Goal: Ask a question: Seek information or help from site administrators or community

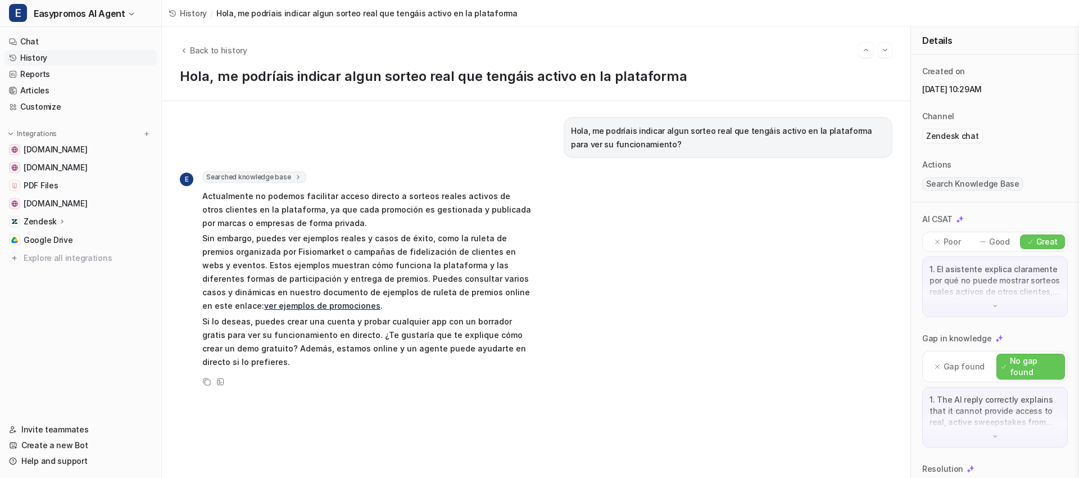
click at [47, 56] on link "History" at bounding box center [80, 58] width 152 height 16
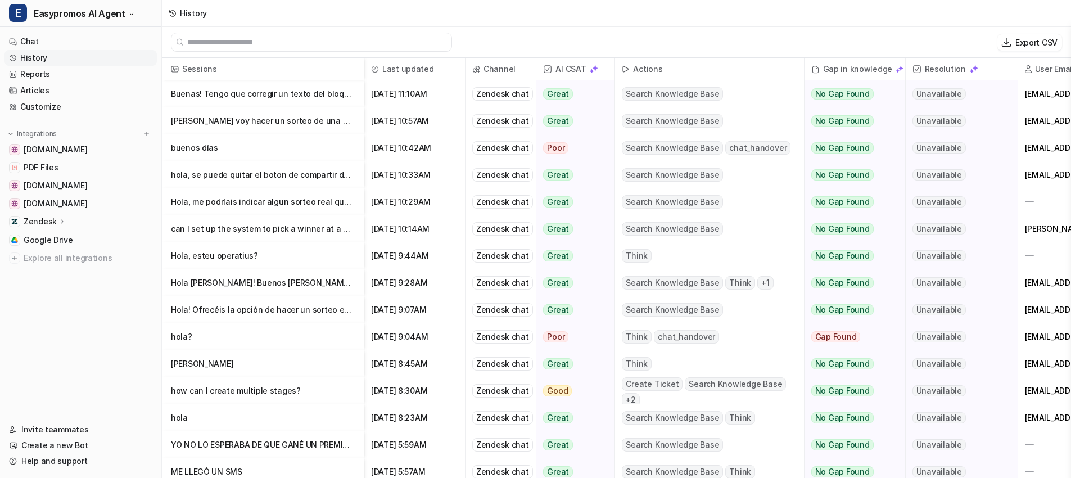
click at [225, 94] on p "Buenas! Tengo que corregir un texto del bloque COVER DESCRIPTION y no encuentro" at bounding box center [263, 93] width 184 height 27
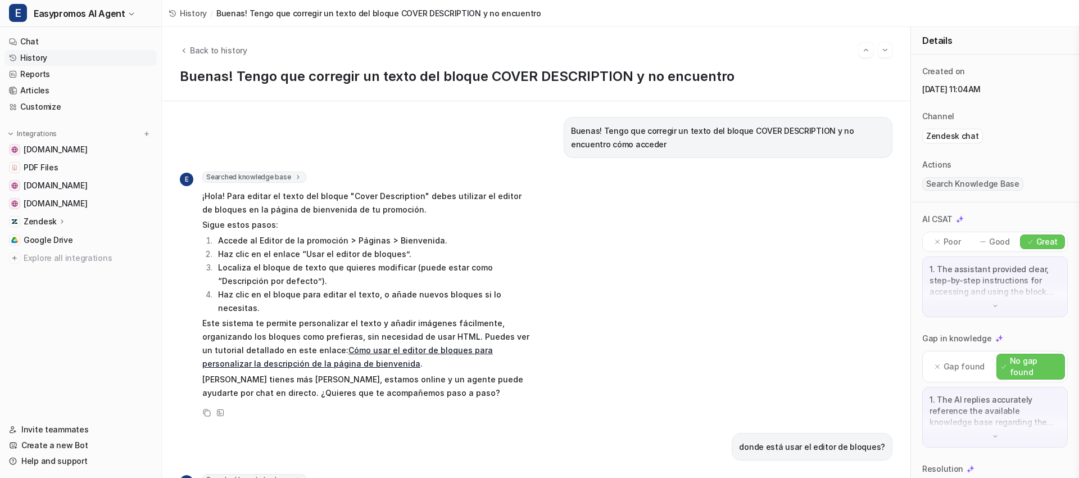
click at [88, 58] on link "History" at bounding box center [80, 58] width 152 height 16
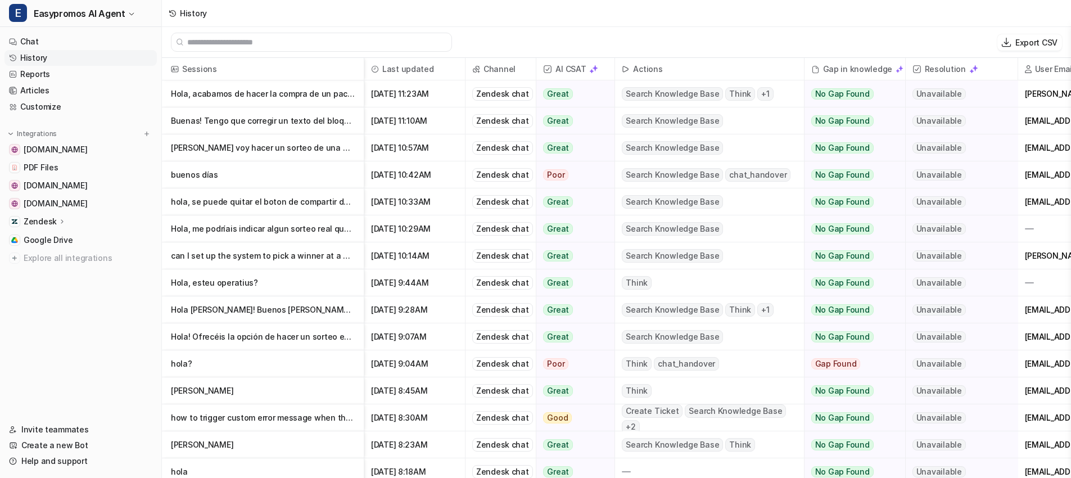
click at [250, 122] on p "Buenas! Tengo que corregir un texto del bloque COVER DESCRIPTION y no encuentro…" at bounding box center [263, 120] width 184 height 27
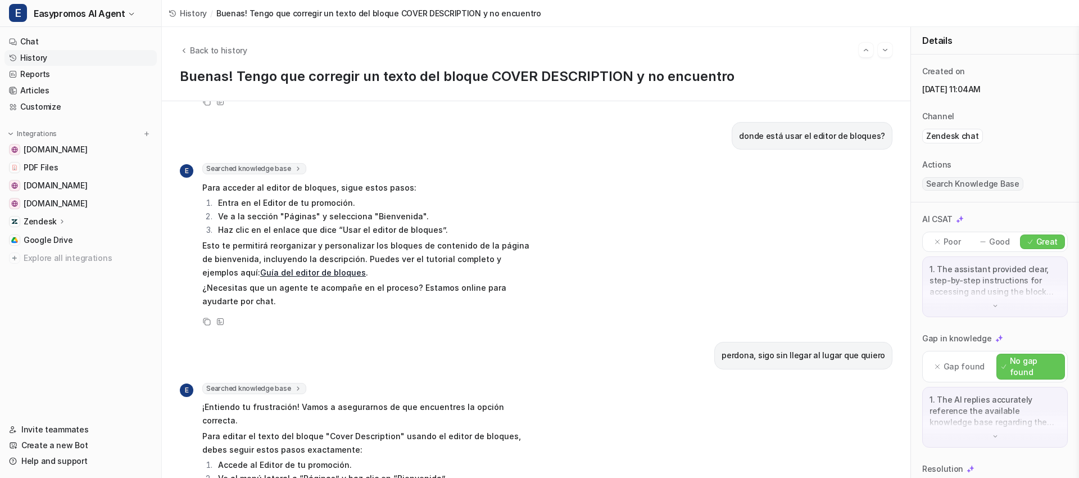
scroll to position [333, 0]
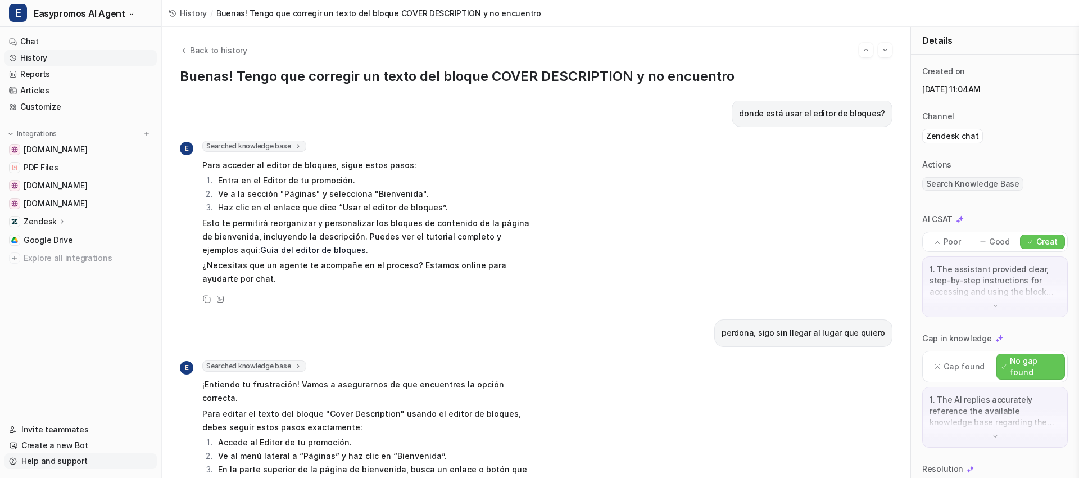
click at [51, 459] on link "Help and support" at bounding box center [80, 461] width 152 height 16
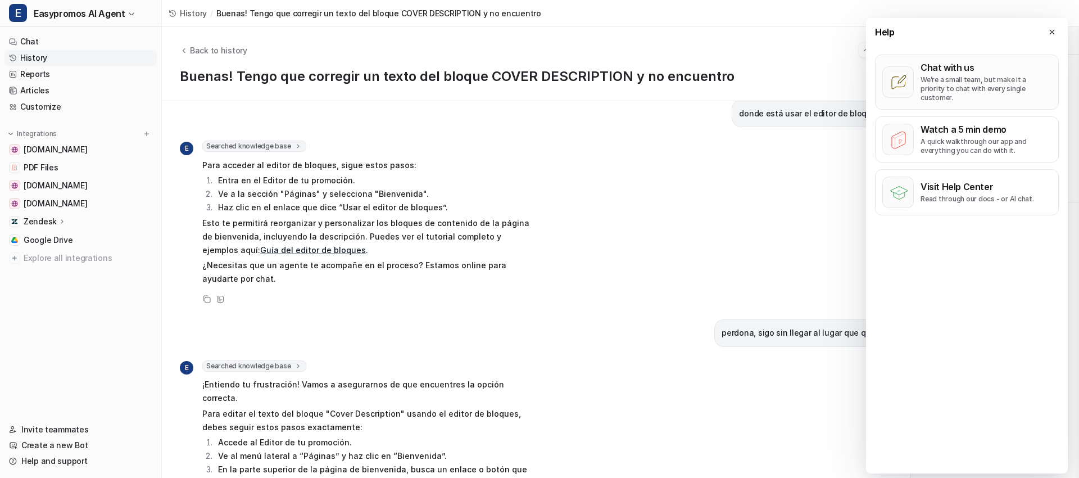
click at [942, 86] on p "We’re a small team, but make it a priority to chat with every single customer." at bounding box center [986, 88] width 131 height 27
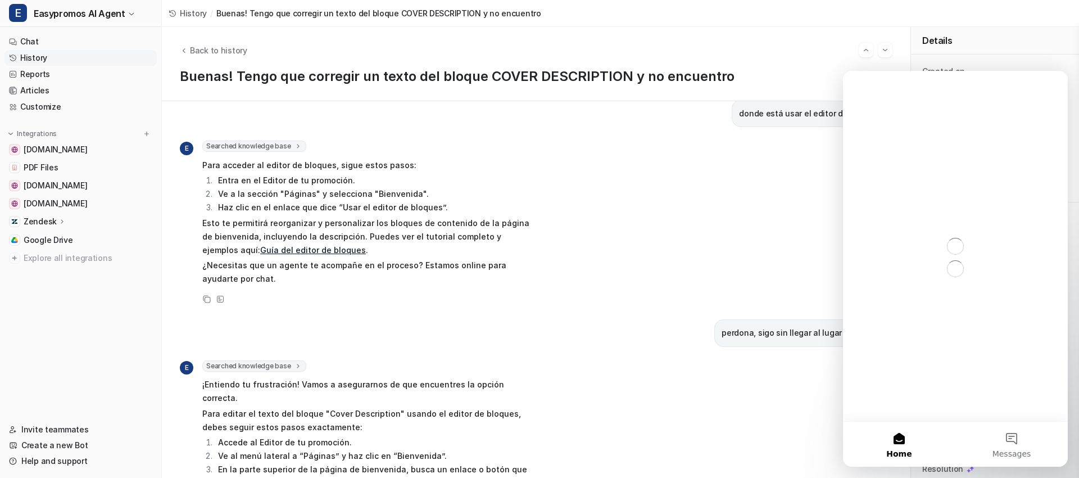
scroll to position [0, 0]
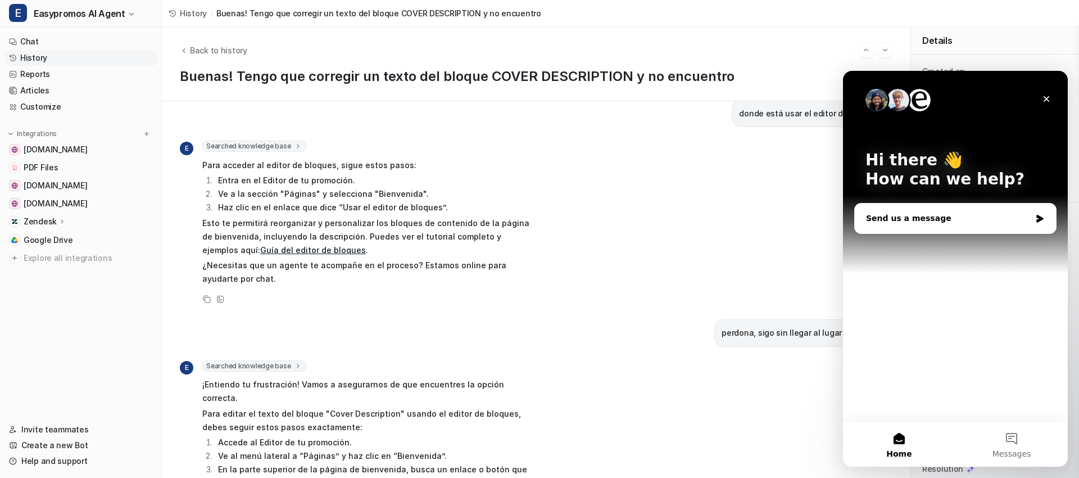
click at [886, 219] on div "Send us a message" at bounding box center [948, 219] width 165 height 12
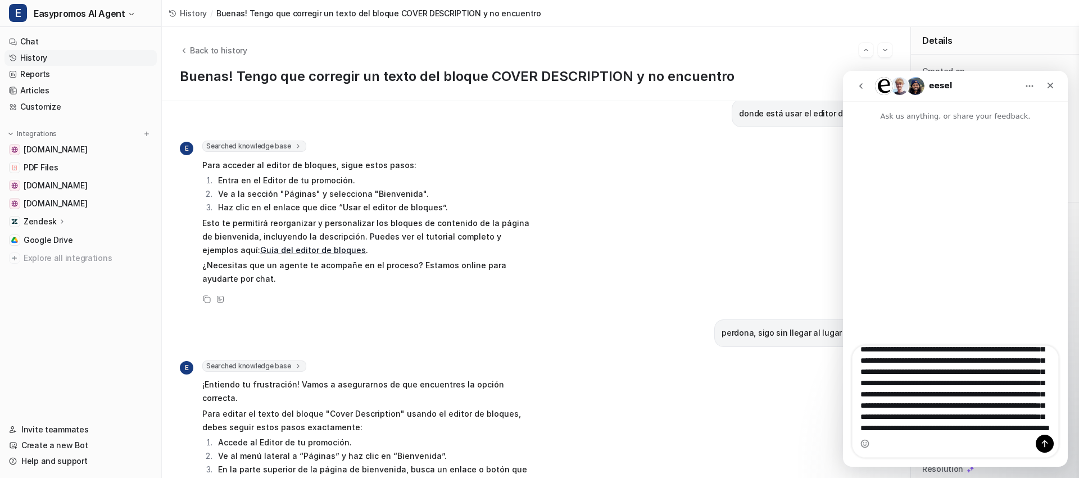
scroll to position [63, 0]
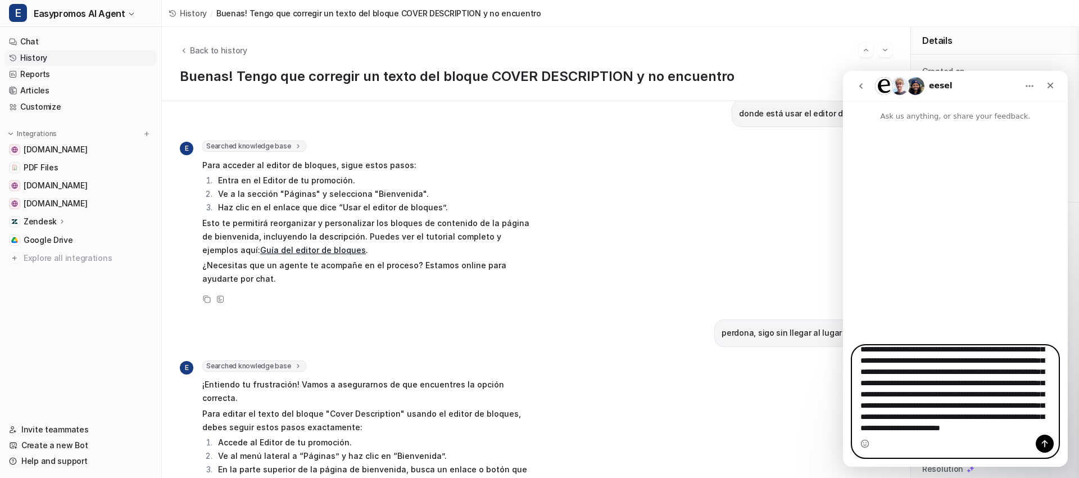
paste textarea "Message…"
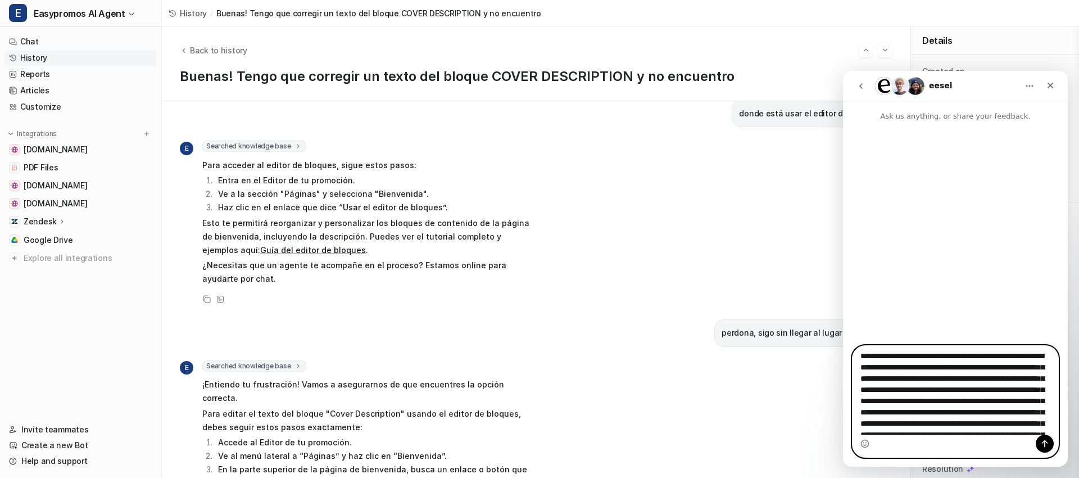
scroll to position [0, 0]
click at [860, 358] on textarea "**********" at bounding box center [956, 390] width 206 height 89
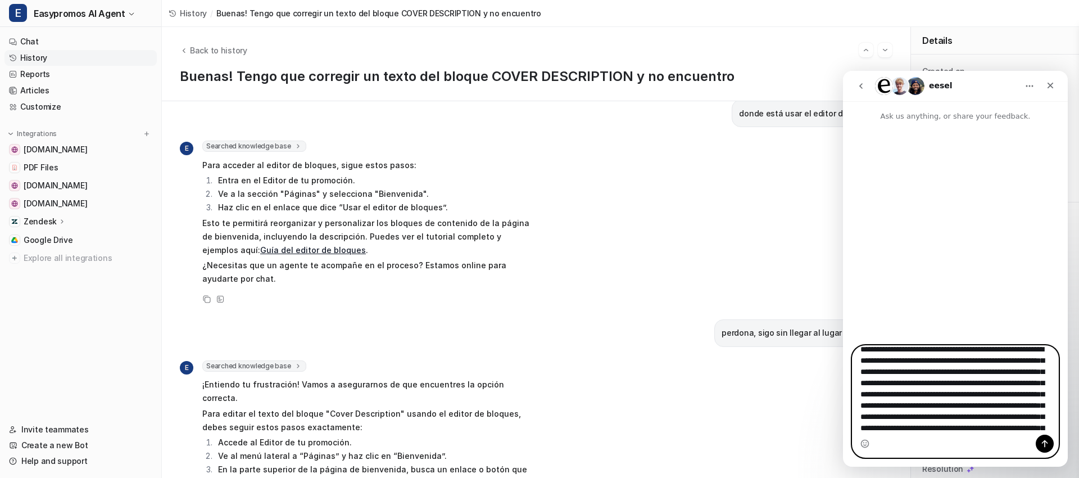
scroll to position [22, 0]
click at [1040, 368] on textarea "**********" at bounding box center [956, 390] width 206 height 89
type textarea "**********"
click at [1048, 440] on icon "Send a message…" at bounding box center [1045, 443] width 9 height 9
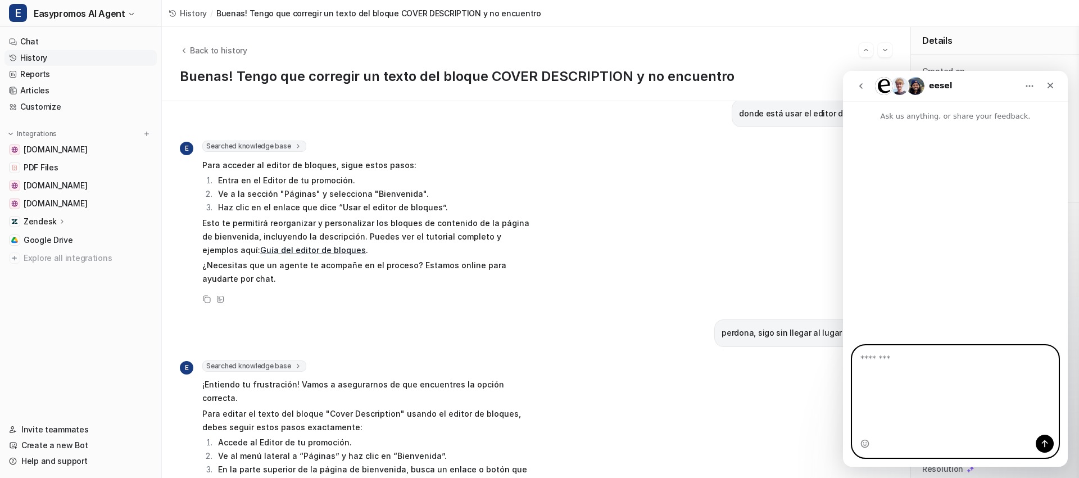
scroll to position [0, 0]
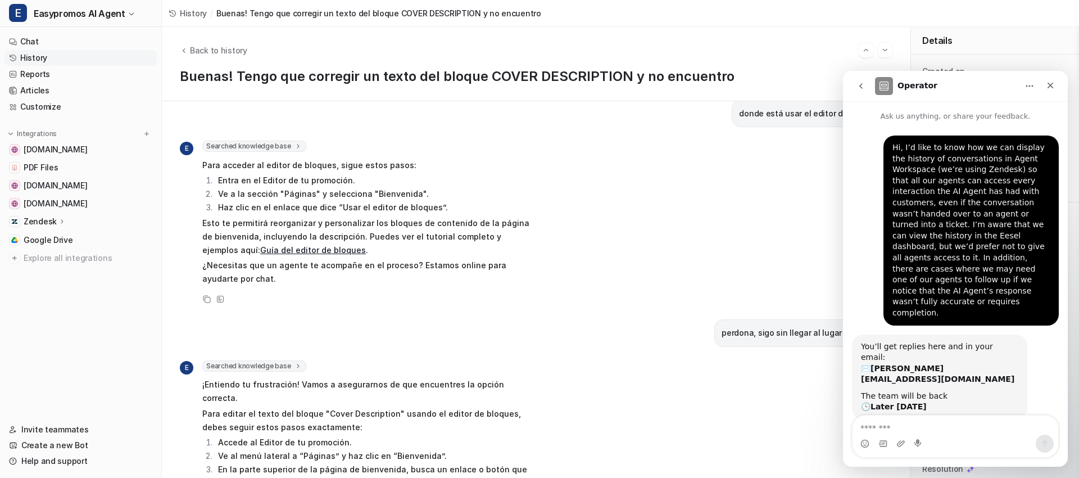
click at [1028, 83] on icon "Home" at bounding box center [1029, 86] width 9 height 9
drag, startPoint x: 817, startPoint y: 137, endPoint x: 816, endPoint y: 142, distance: 5.7
click at [817, 141] on div "E Searched knowledge base search_queries : [ "dónde está el editor de bloques",…" at bounding box center [536, 223] width 713 height 165
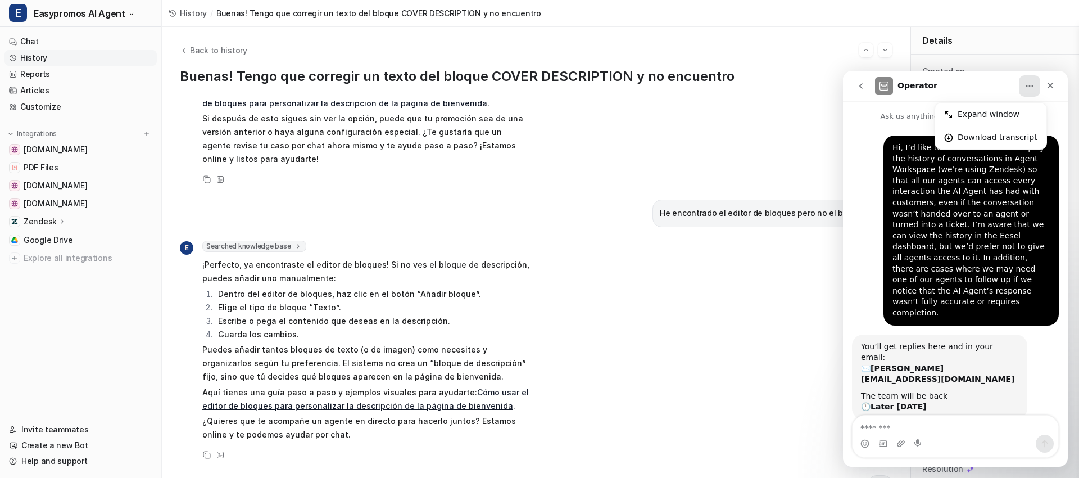
scroll to position [810, 0]
click at [1052, 85] on icon "Close" at bounding box center [1050, 85] width 9 height 9
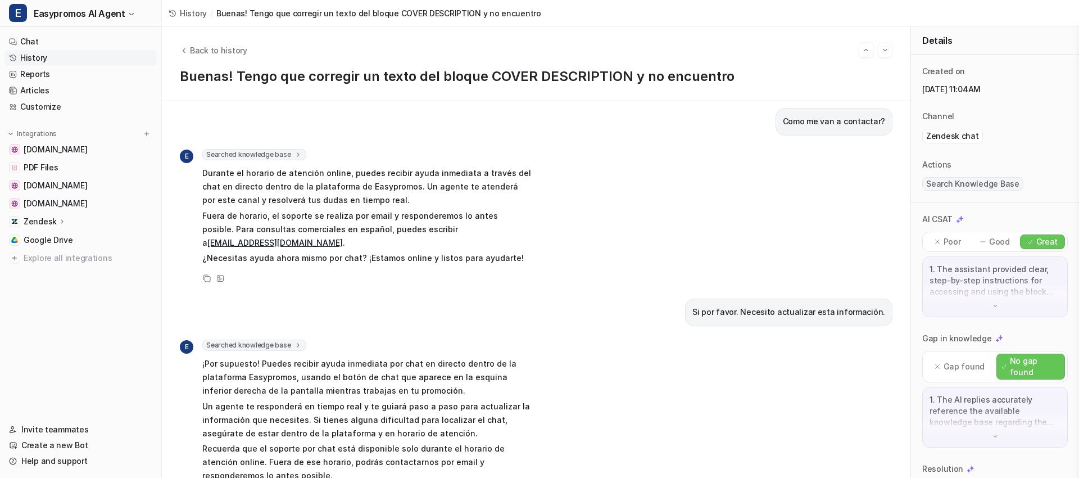
scroll to position [1298, 0]
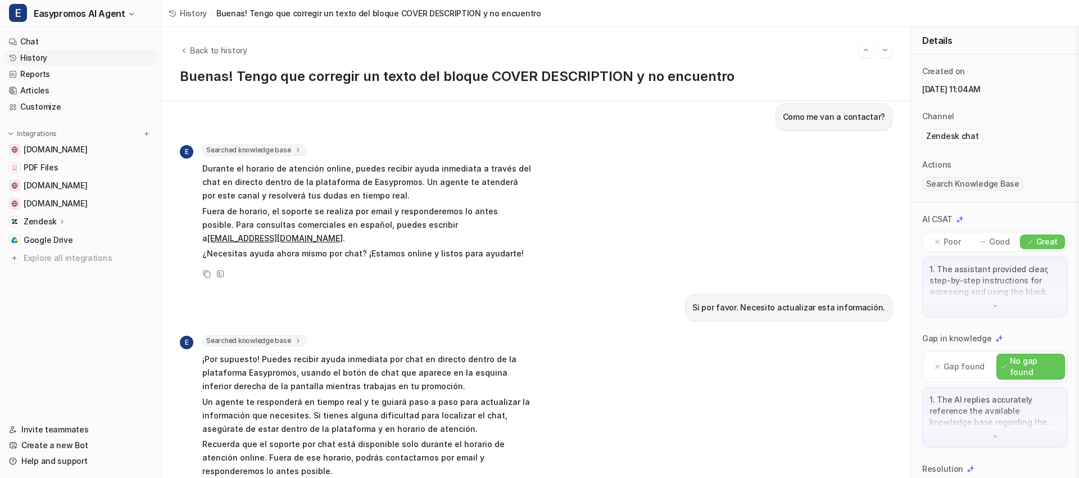
click at [56, 58] on link "History" at bounding box center [80, 58] width 152 height 16
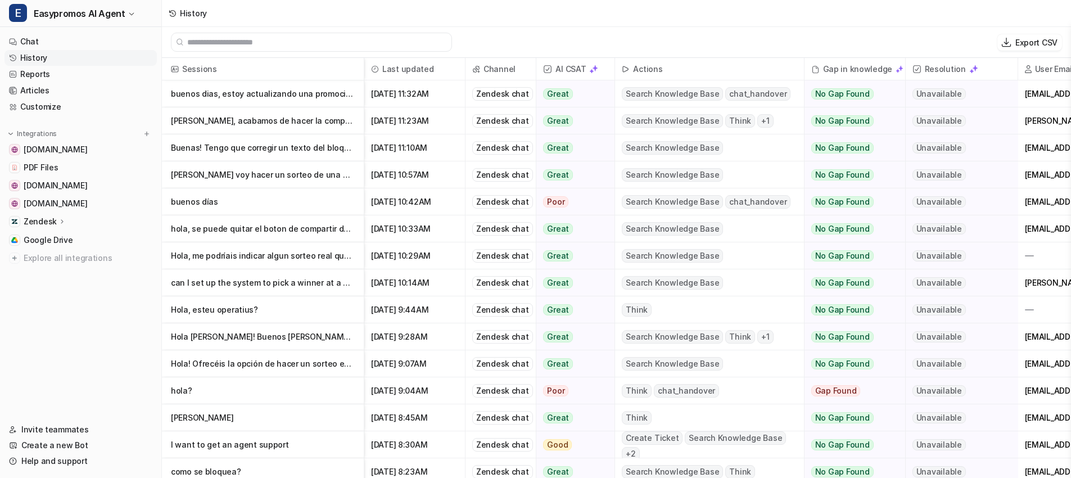
click at [236, 149] on p "Buenas! Tengo que corregir un texto del bloque COVER DESCRIPTION y no encuentro…" at bounding box center [263, 147] width 184 height 27
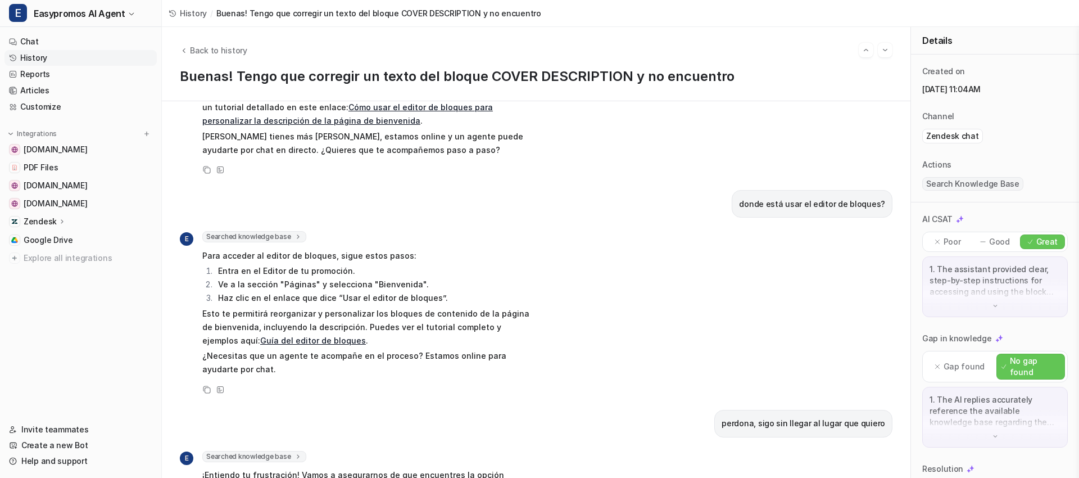
scroll to position [243, 0]
click at [51, 60] on link "History" at bounding box center [80, 58] width 152 height 16
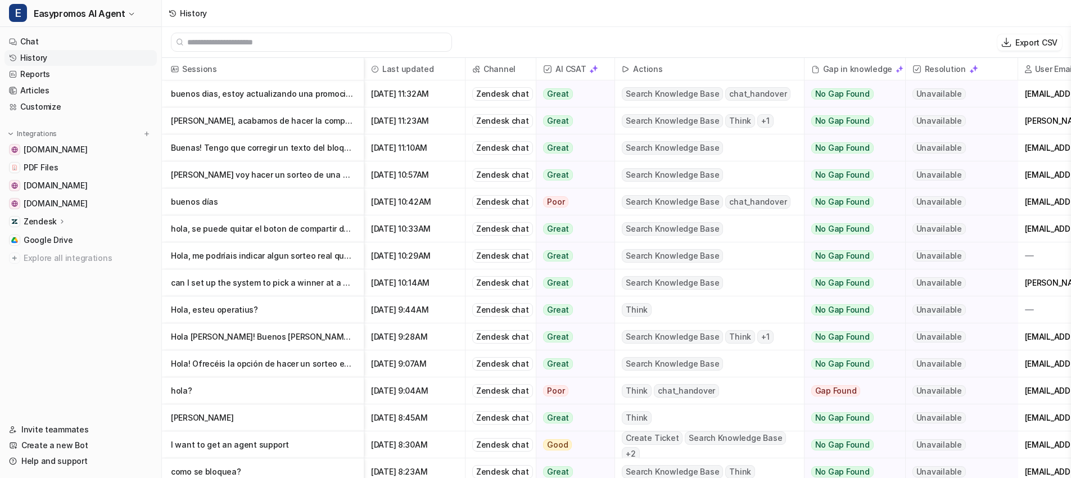
click at [238, 279] on p "can I set up the system to pick a winner at a point in the future? or do I need…" at bounding box center [263, 282] width 184 height 27
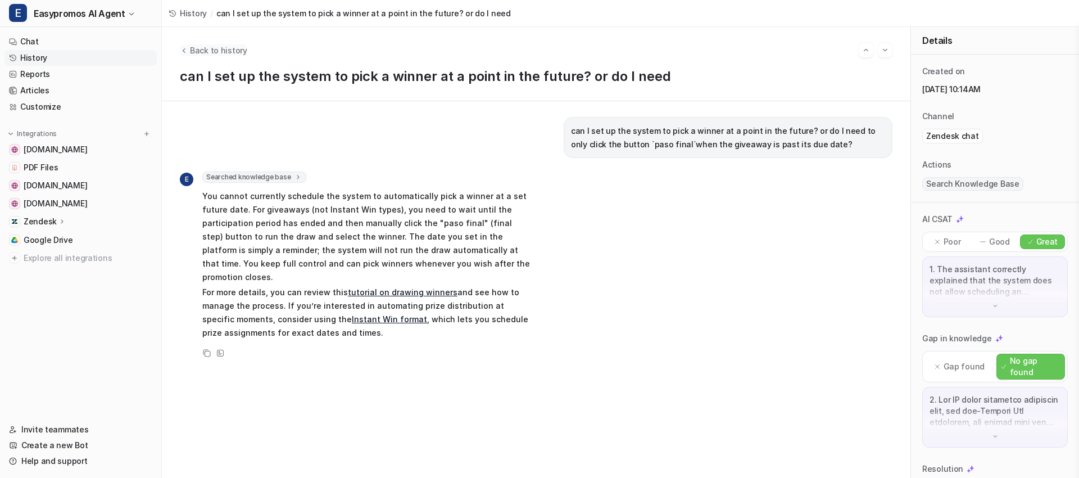
click at [190, 54] on span "Back to history" at bounding box center [218, 50] width 57 height 12
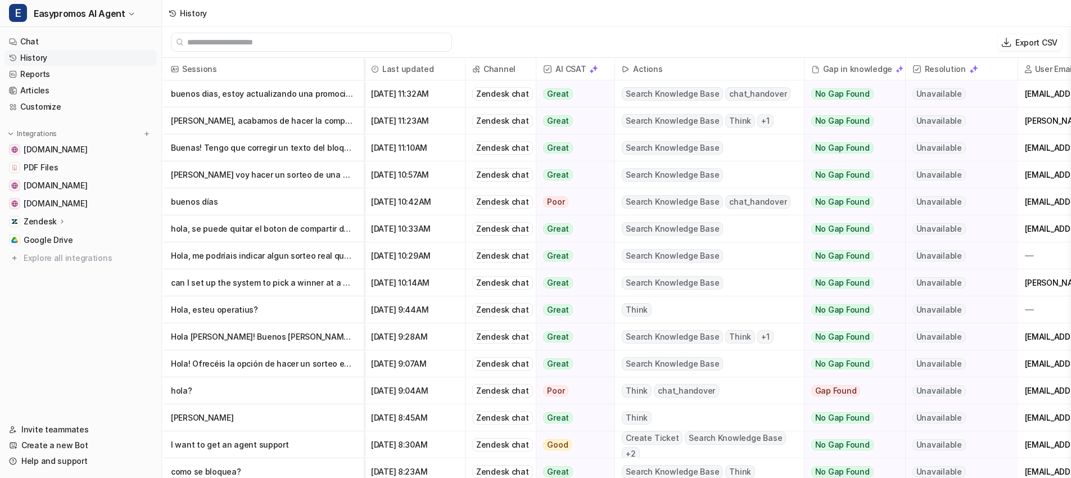
click at [214, 87] on p "buenos dias, estoy actualizando una promoción pero no hay manera que me aparezca" at bounding box center [263, 93] width 184 height 27
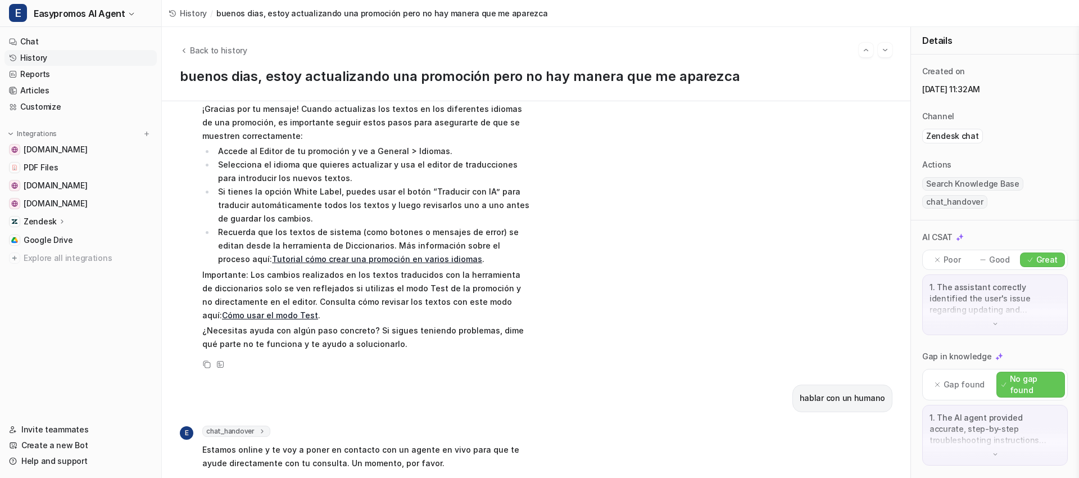
scroll to position [421, 0]
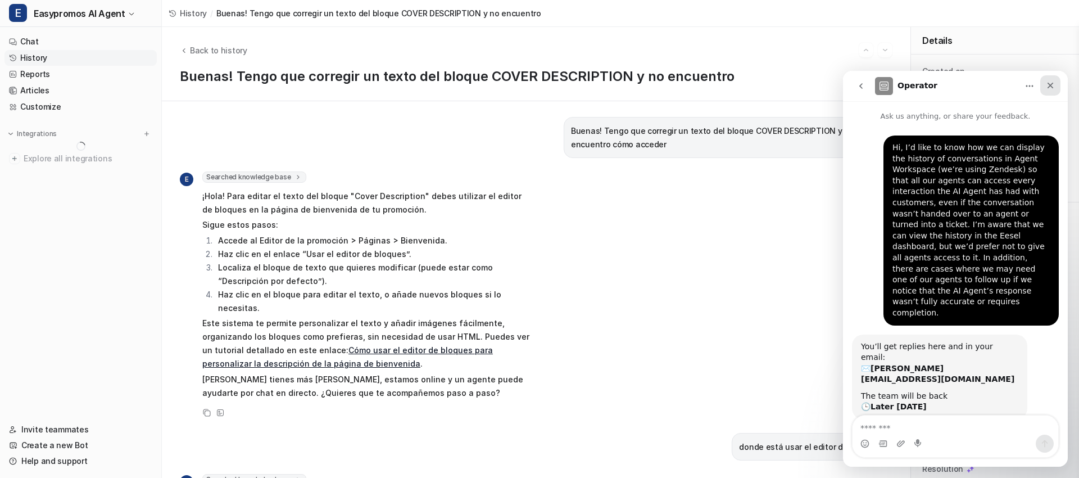
click at [1047, 88] on icon "Close" at bounding box center [1050, 85] width 9 height 9
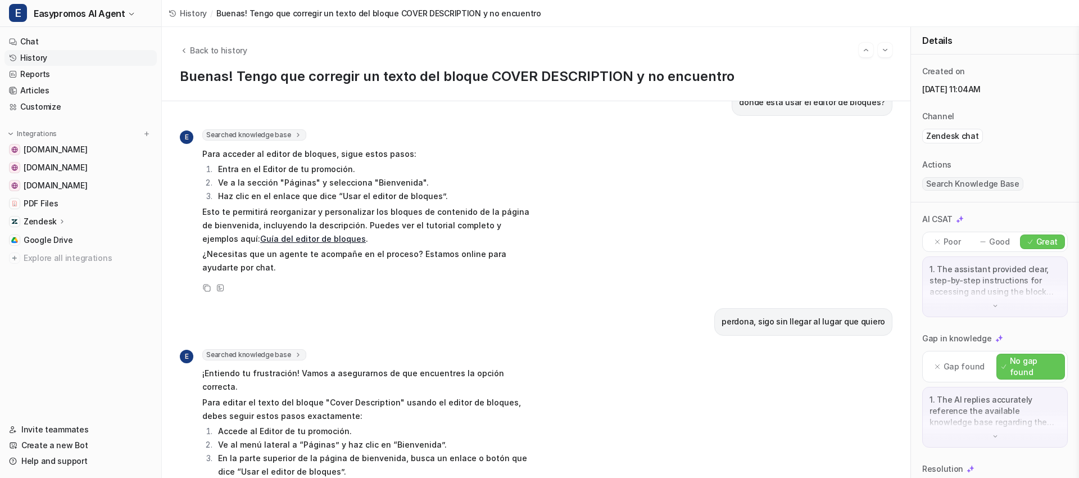
scroll to position [410, 0]
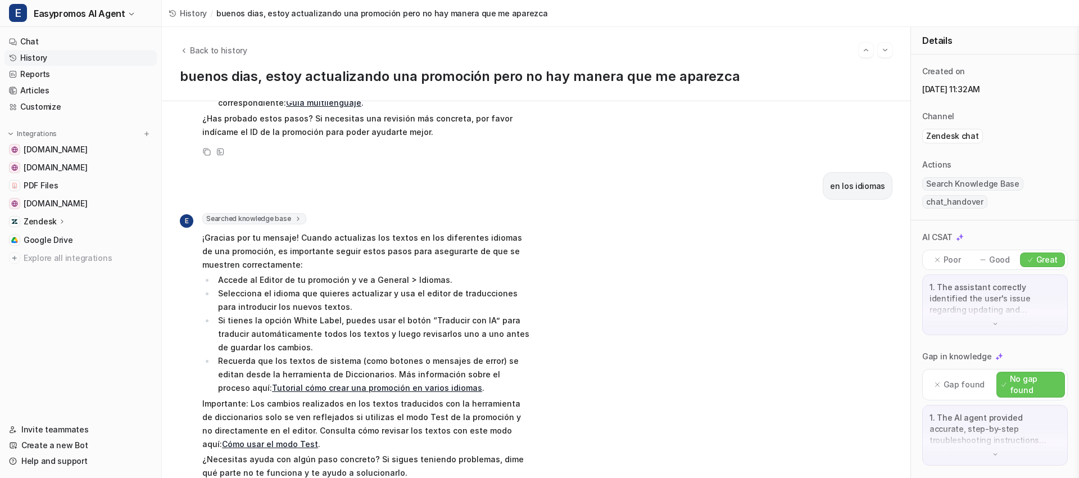
scroll to position [421, 0]
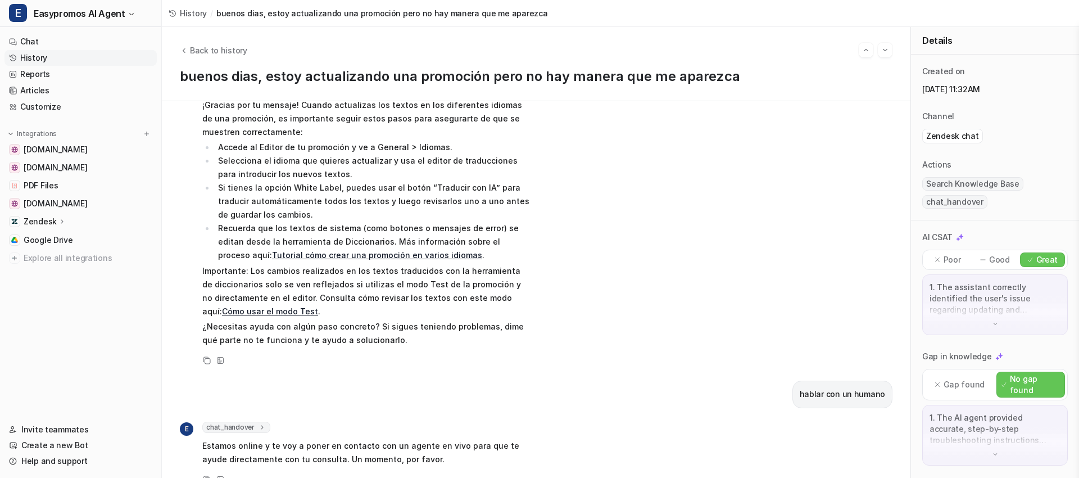
click at [66, 55] on link "History" at bounding box center [80, 58] width 152 height 16
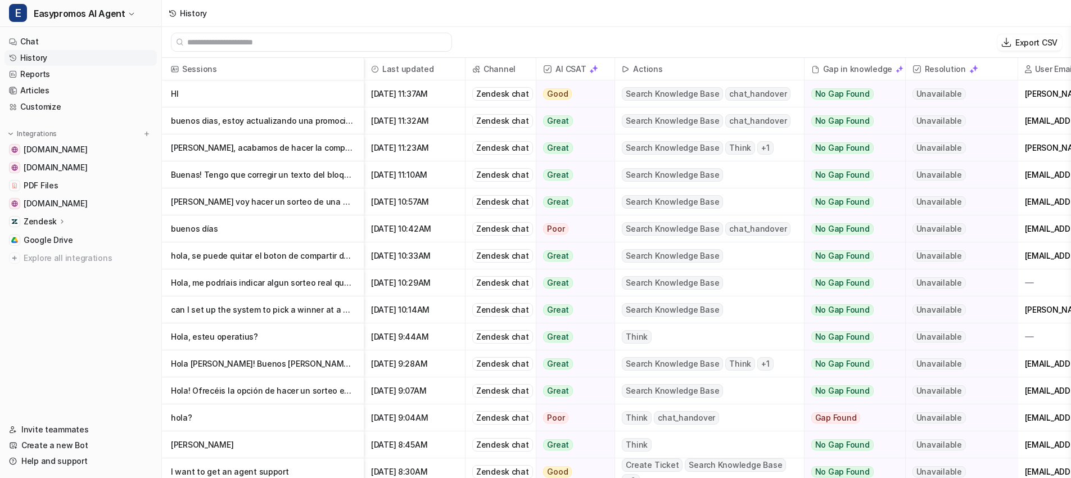
click at [761, 146] on span "+ 1" at bounding box center [765, 147] width 16 height 13
click at [288, 148] on p "[PERSON_NAME], acabamos de hacer la compra de un pack de IA de 5.000 undes por …" at bounding box center [263, 147] width 184 height 27
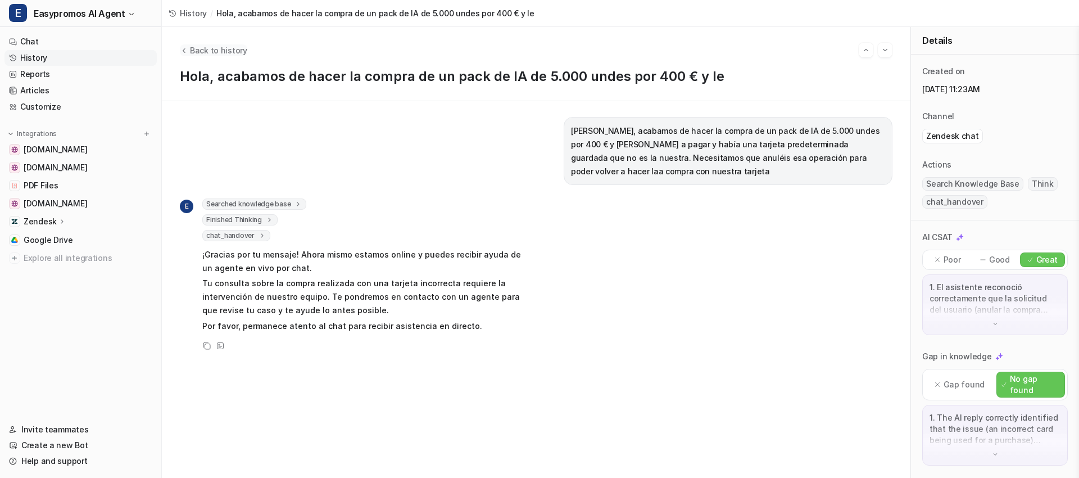
click at [187, 54] on button "Back to history" at bounding box center [213, 50] width 67 height 12
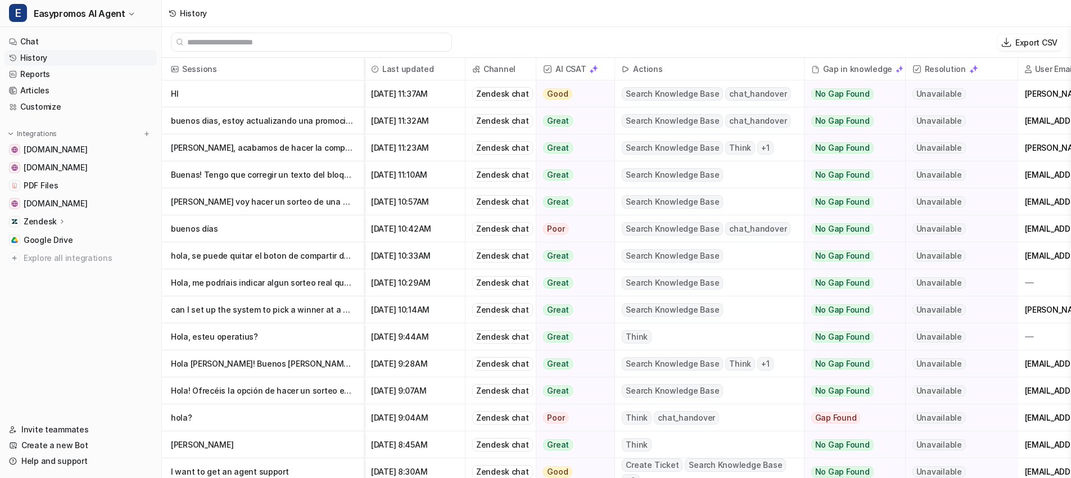
click at [275, 205] on p "[PERSON_NAME] voy hacer un sorteo de una publicación promocionada y no me apare…" at bounding box center [263, 201] width 184 height 27
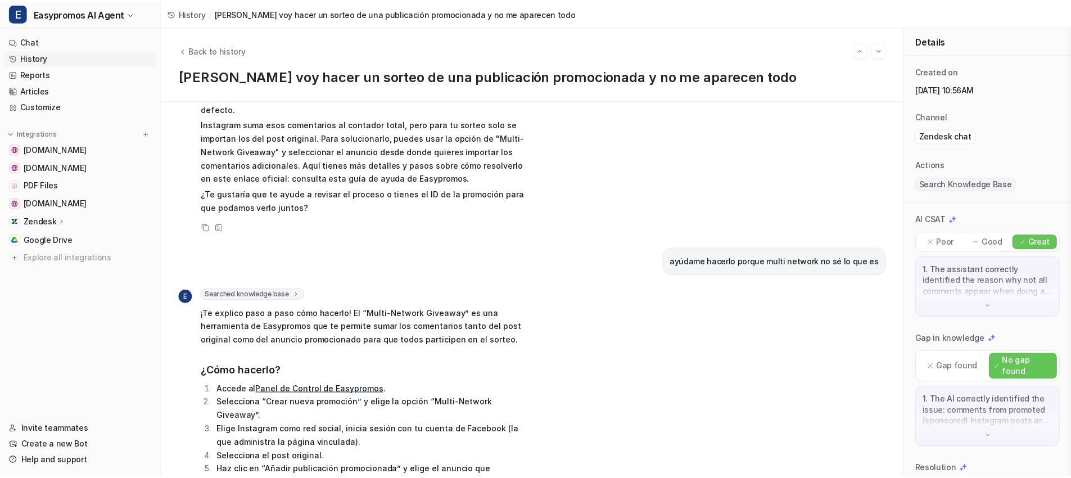
scroll to position [140, 0]
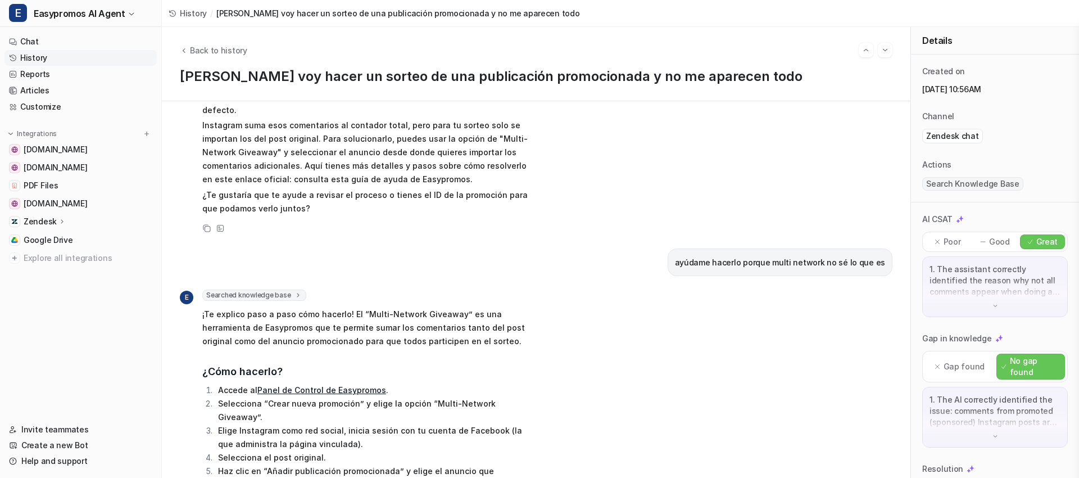
click at [91, 57] on link "History" at bounding box center [80, 58] width 152 height 16
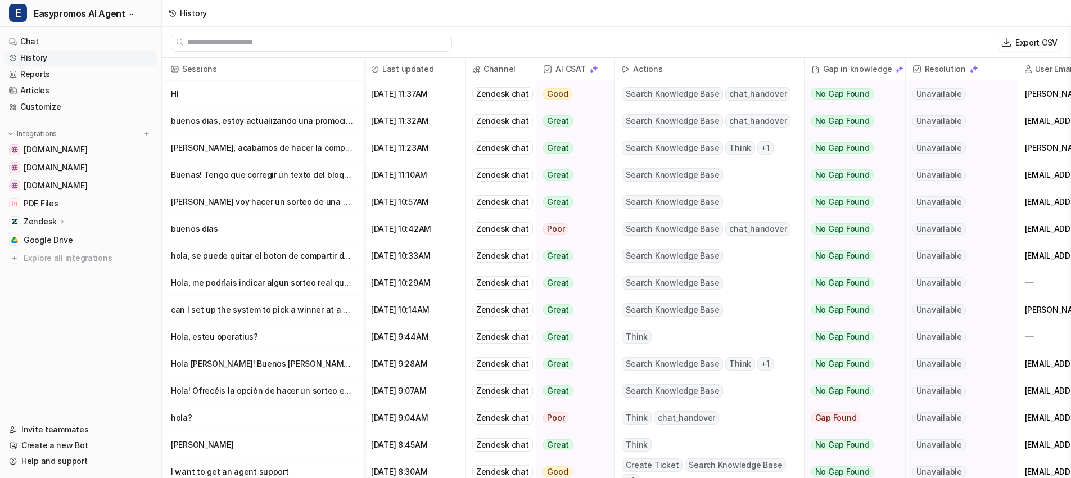
click at [194, 232] on p "buenos días" at bounding box center [263, 228] width 184 height 27
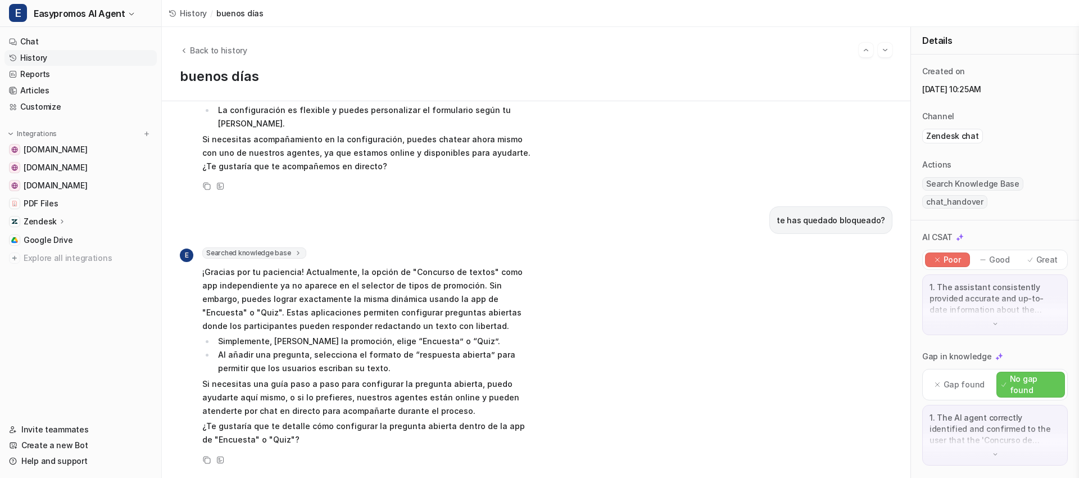
scroll to position [611, 0]
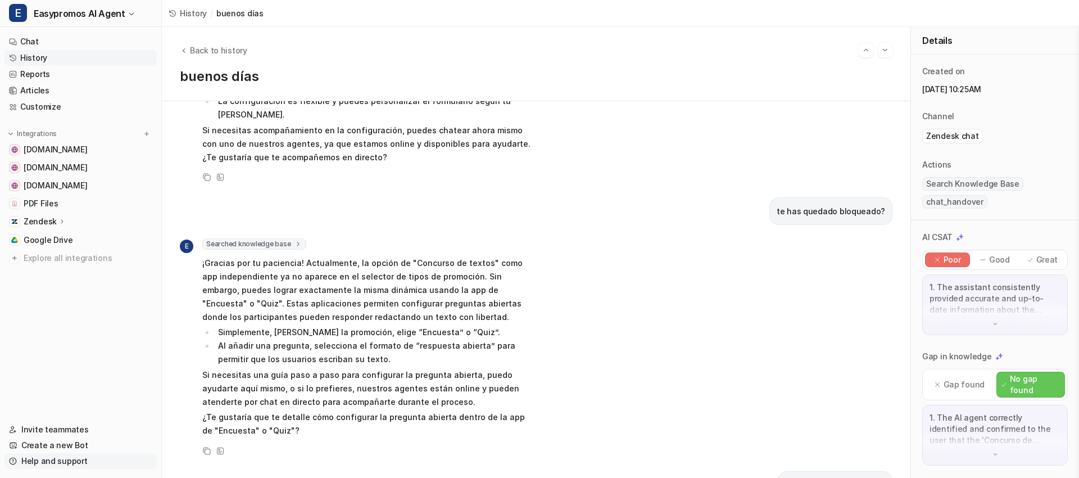
click at [37, 463] on link "Help and support" at bounding box center [80, 461] width 152 height 16
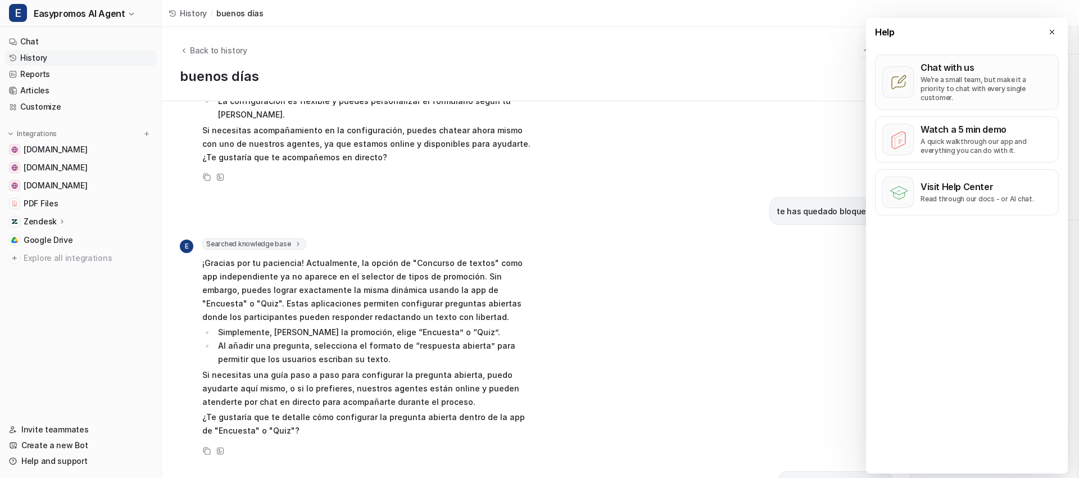
click at [958, 89] on p "We’re a small team, but make it a priority to chat with every single customer." at bounding box center [986, 88] width 131 height 27
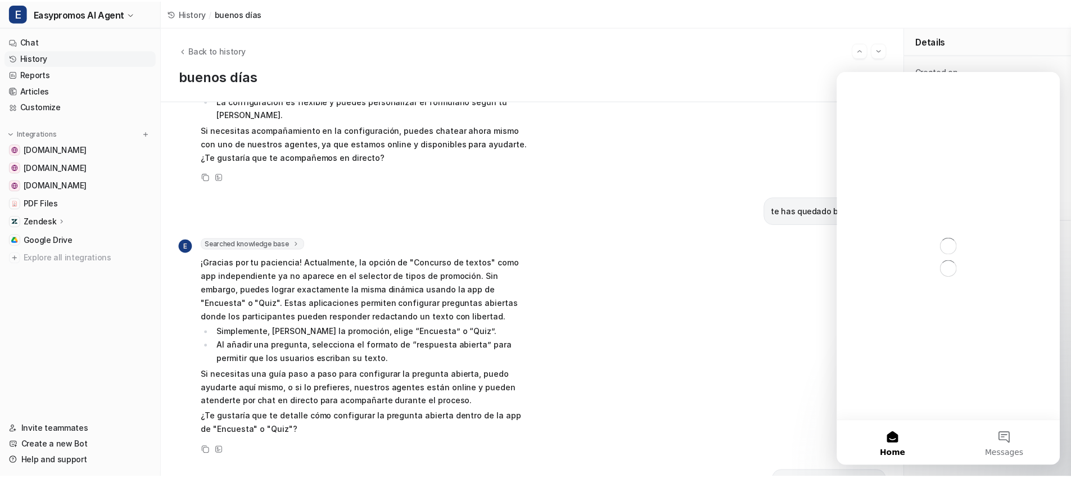
scroll to position [0, 0]
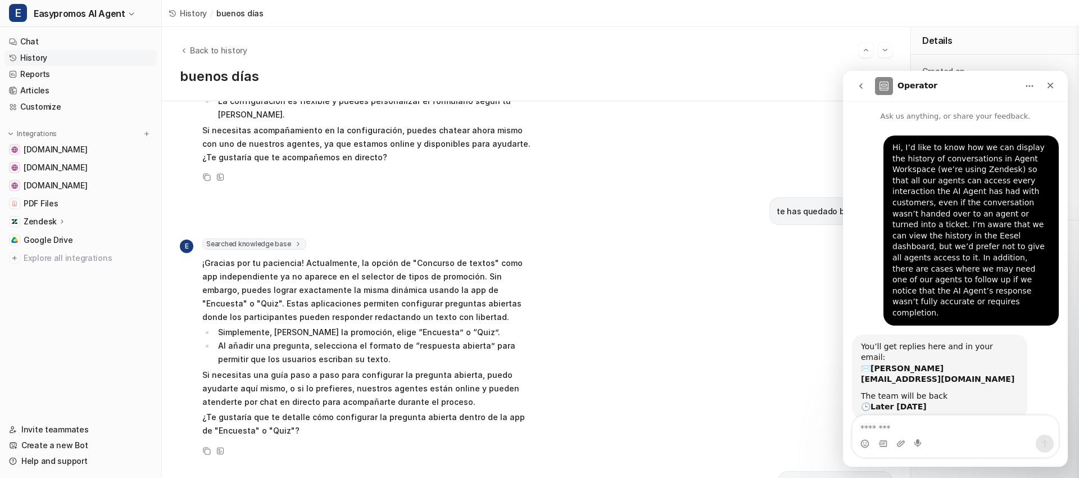
click at [44, 58] on link "History" at bounding box center [80, 58] width 152 height 16
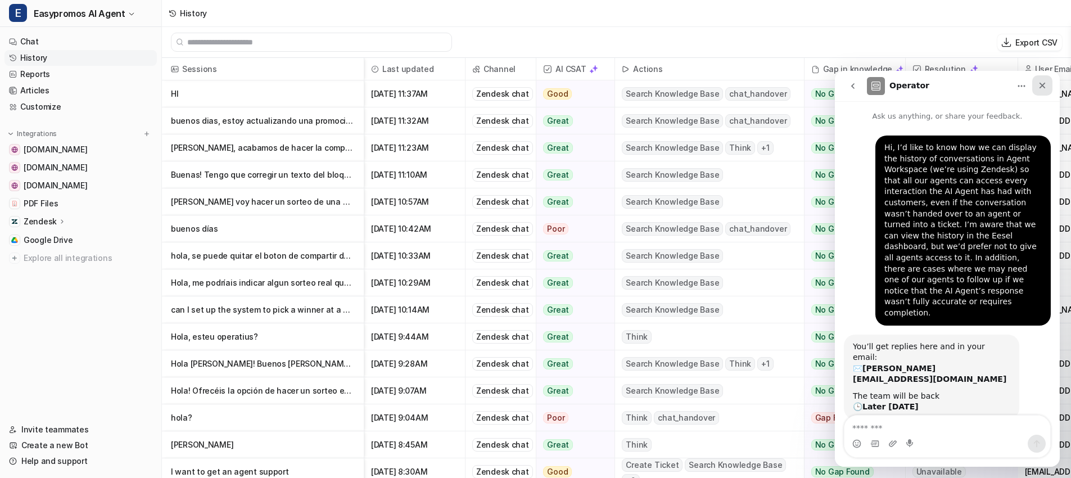
click at [1045, 82] on icon "Close" at bounding box center [1042, 85] width 9 height 9
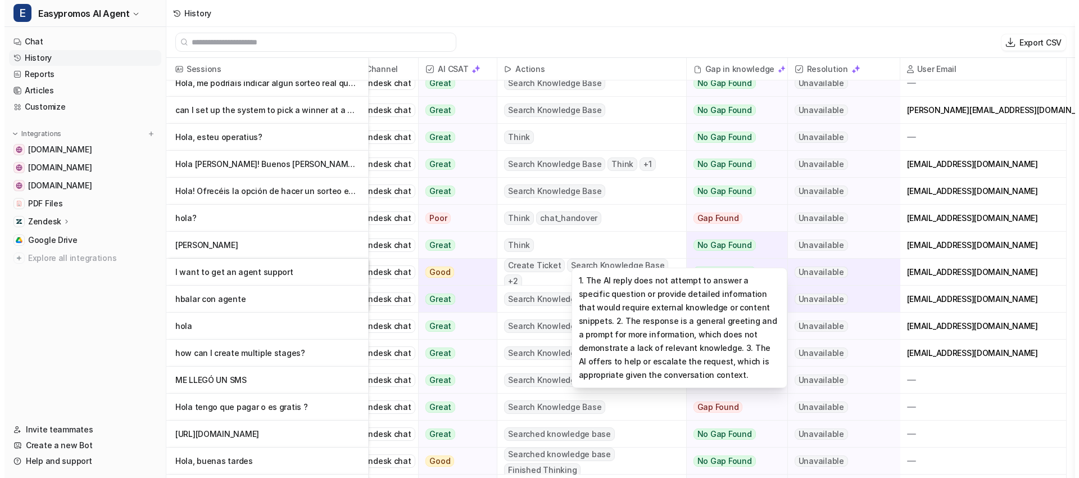
scroll to position [201, 122]
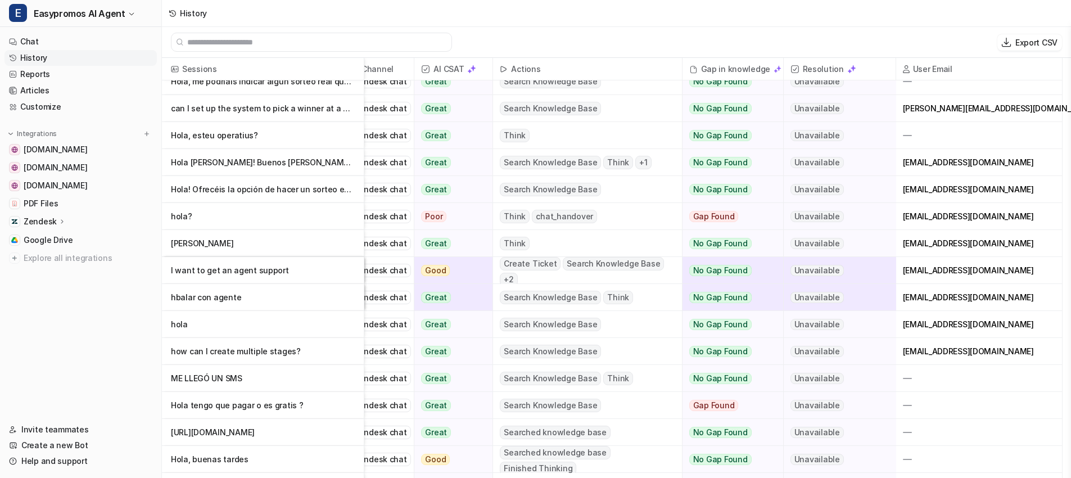
click at [245, 351] on p "how can I create multiple stages?" at bounding box center [263, 351] width 184 height 27
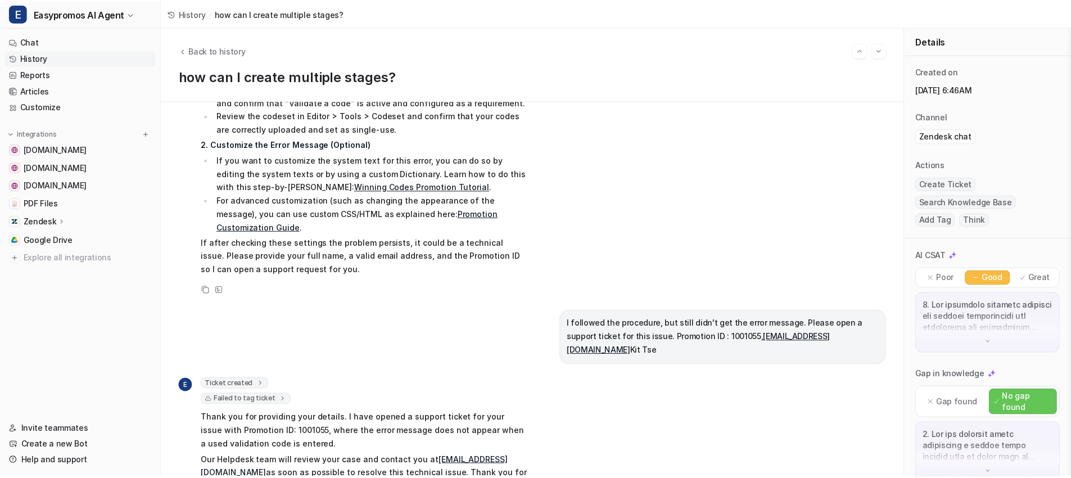
scroll to position [948, 0]
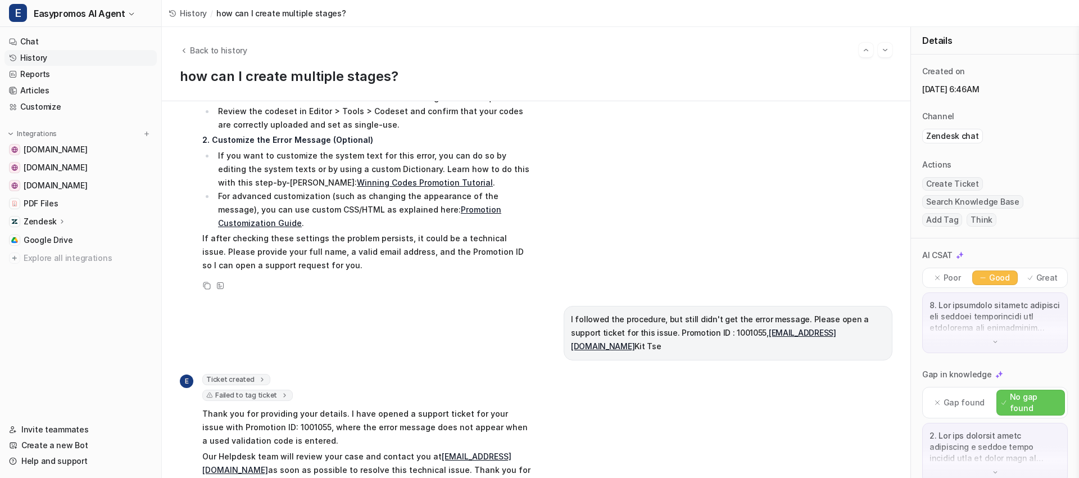
click at [56, 60] on link "History" at bounding box center [80, 58] width 152 height 16
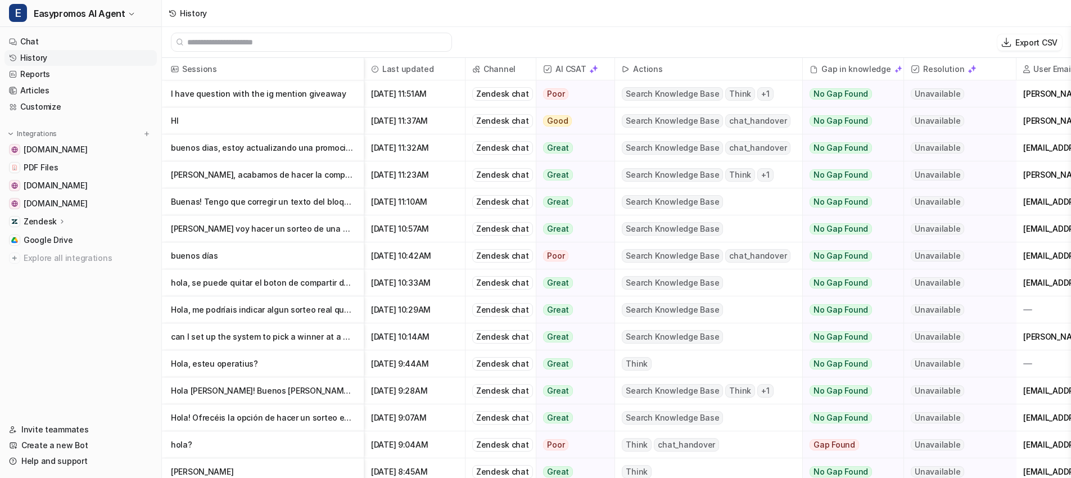
click at [302, 92] on p "I have question with the ig mention giveaway" at bounding box center [263, 93] width 184 height 27
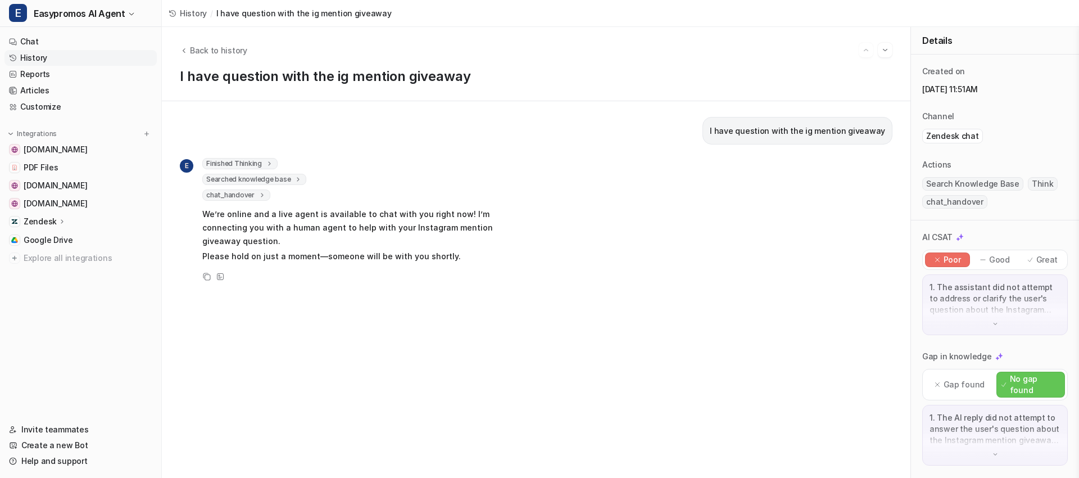
click at [74, 55] on link "History" at bounding box center [80, 58] width 152 height 16
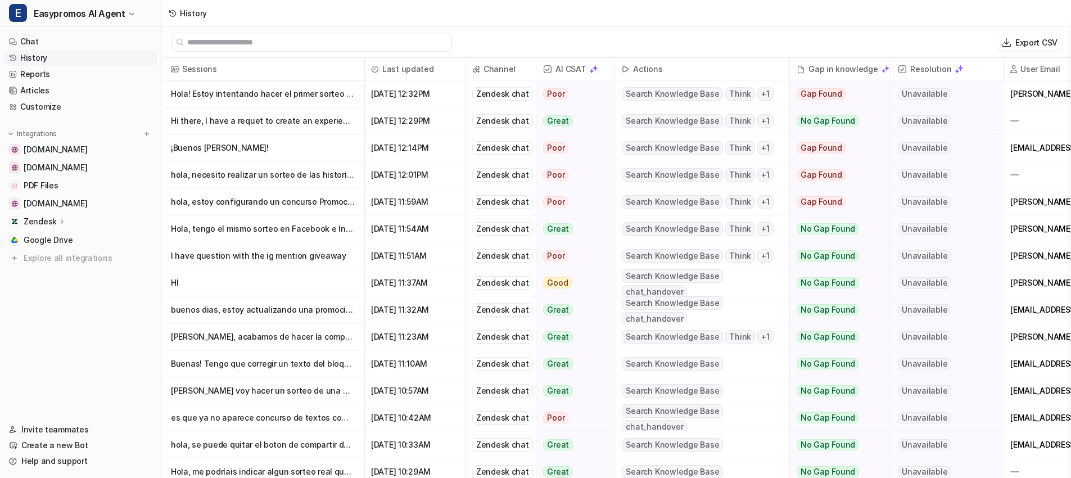
click at [300, 100] on p "Hola! Estoy intentando hacer el primer sorteo de la promo 999794, que el primer" at bounding box center [263, 93] width 184 height 27
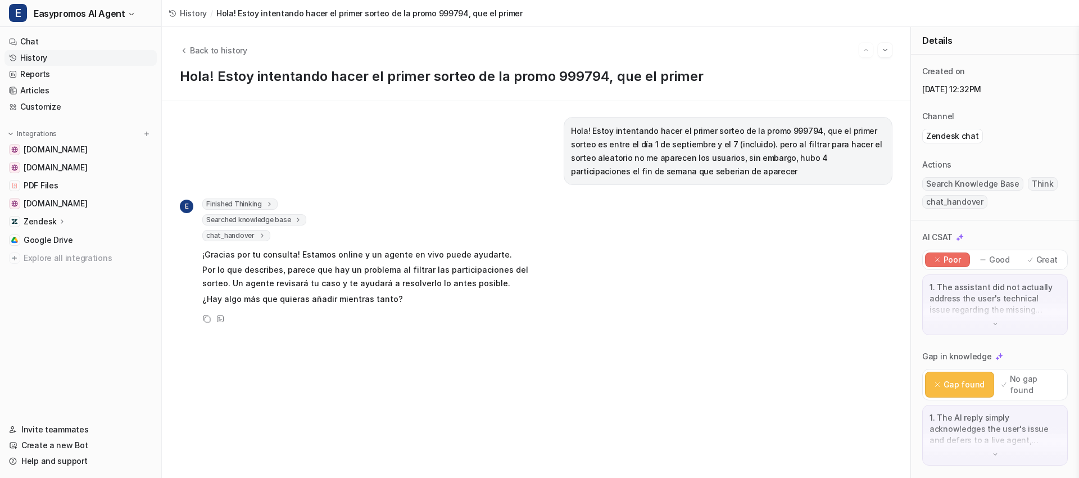
click at [975, 307] on p "1. The assistant did not actually address the user's technical issue regarding …" at bounding box center [995, 299] width 131 height 34
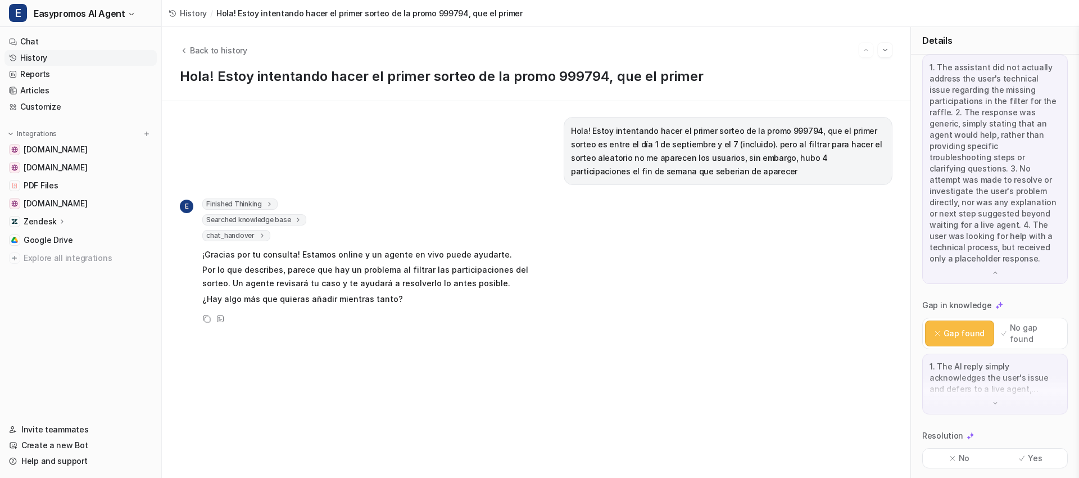
scroll to position [222, 0]
click at [978, 374] on p "1. The AI reply simply acknowledges the user's issue and defers to a live agent…" at bounding box center [995, 376] width 131 height 34
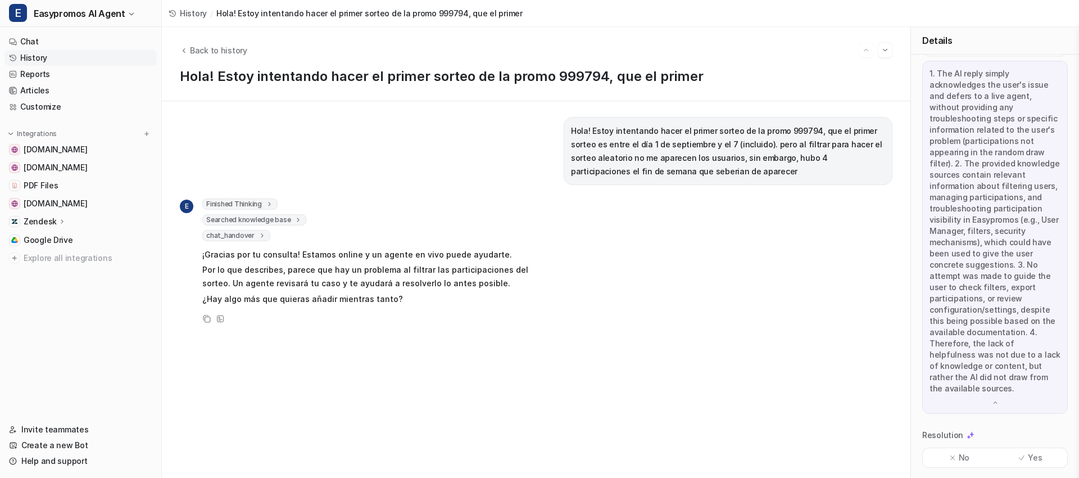
scroll to position [514, 0]
